Goal: Find specific page/section: Find specific page/section

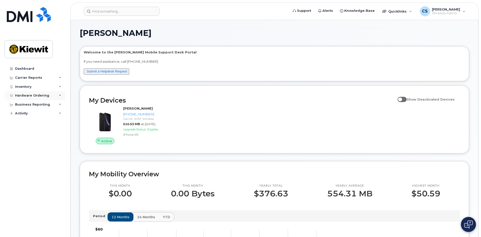
click at [60, 95] on icon at bounding box center [60, 95] width 3 height 3
click at [60, 124] on icon at bounding box center [60, 124] width 3 height 3
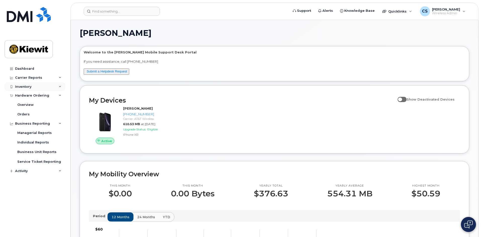
click at [60, 83] on div "Inventory" at bounding box center [35, 86] width 61 height 9
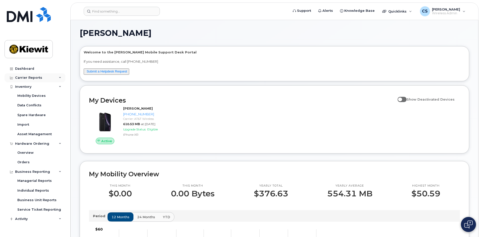
click at [60, 77] on icon at bounding box center [60, 78] width 3 height 3
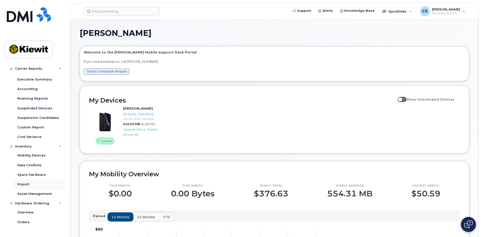
scroll to position [100, 0]
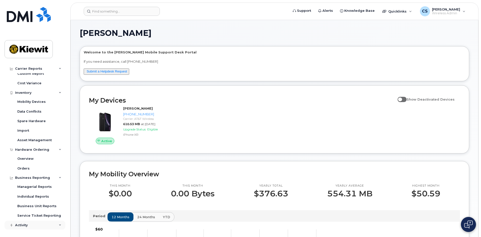
click at [60, 225] on icon at bounding box center [60, 225] width 3 height 3
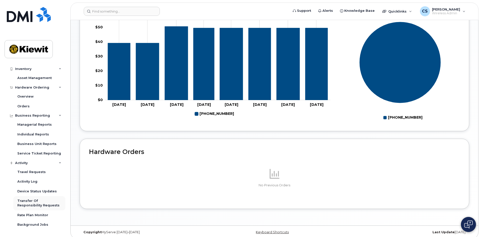
scroll to position [222, 0]
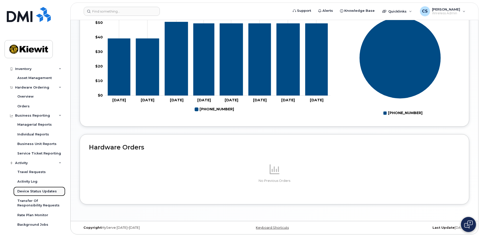
click at [24, 191] on div "Device Status Updates" at bounding box center [36, 191] width 39 height 5
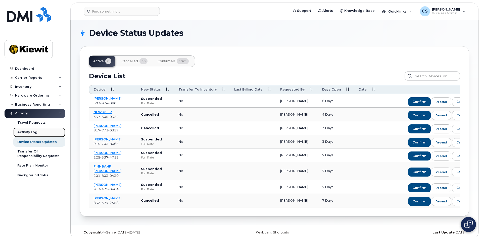
click at [32, 131] on div "Activity Log" at bounding box center [27, 132] width 20 height 5
